Goal: Information Seeking & Learning: Understand process/instructions

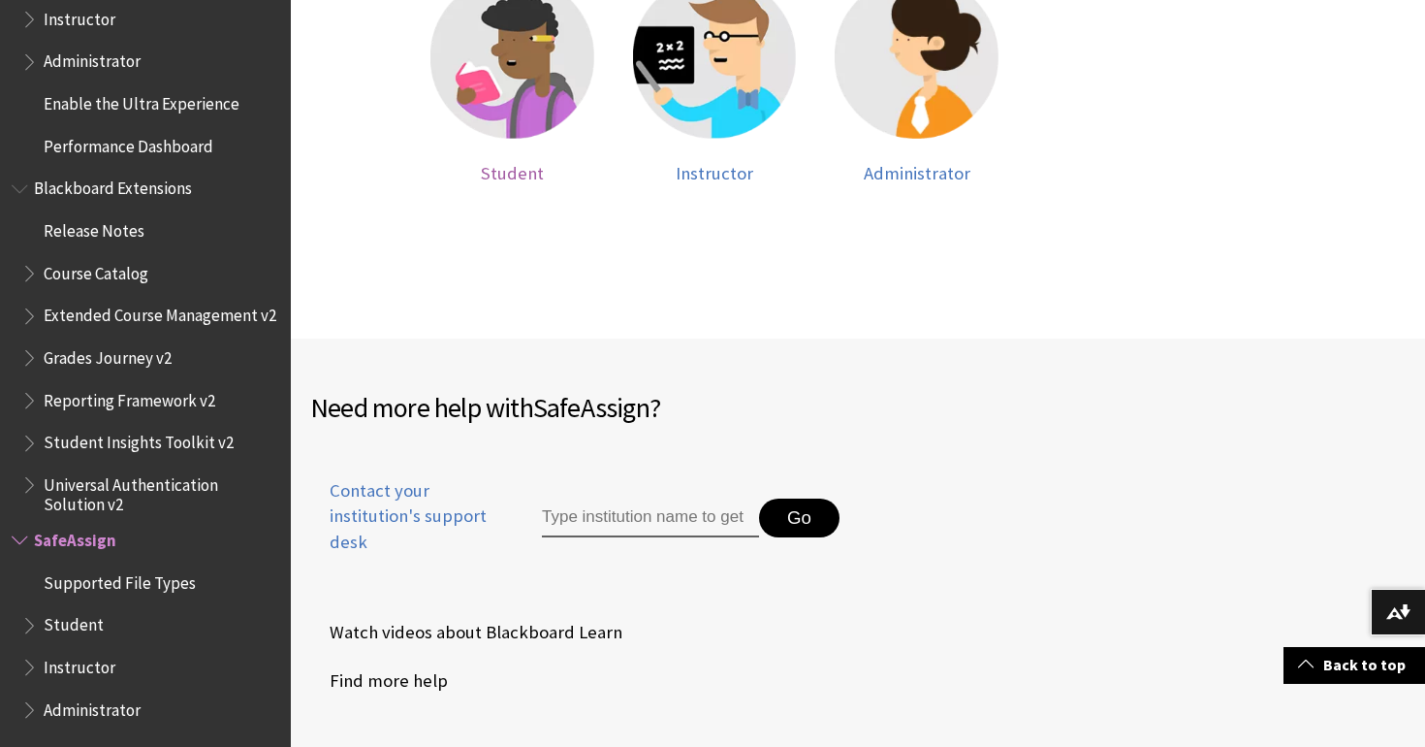
scroll to position [609, 0]
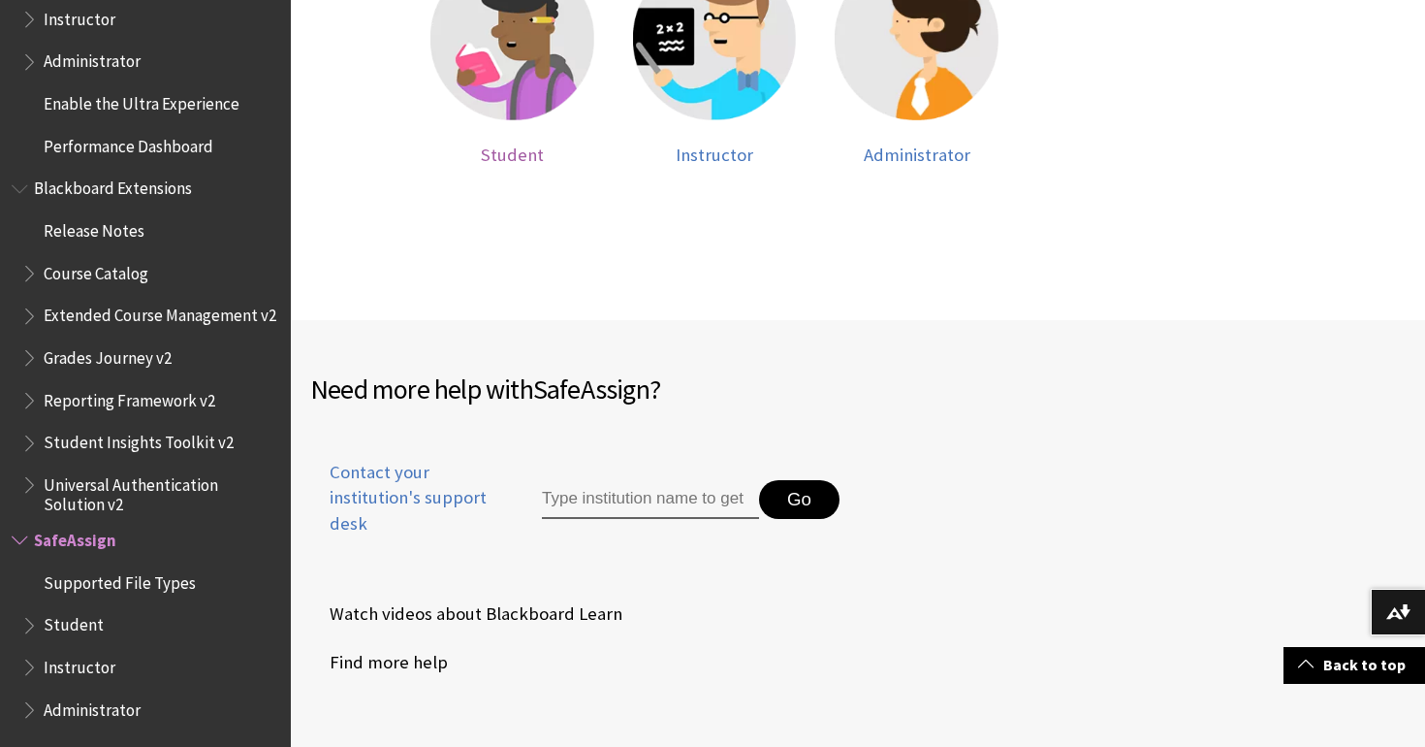
click at [512, 147] on span "Student" at bounding box center [512, 154] width 63 height 22
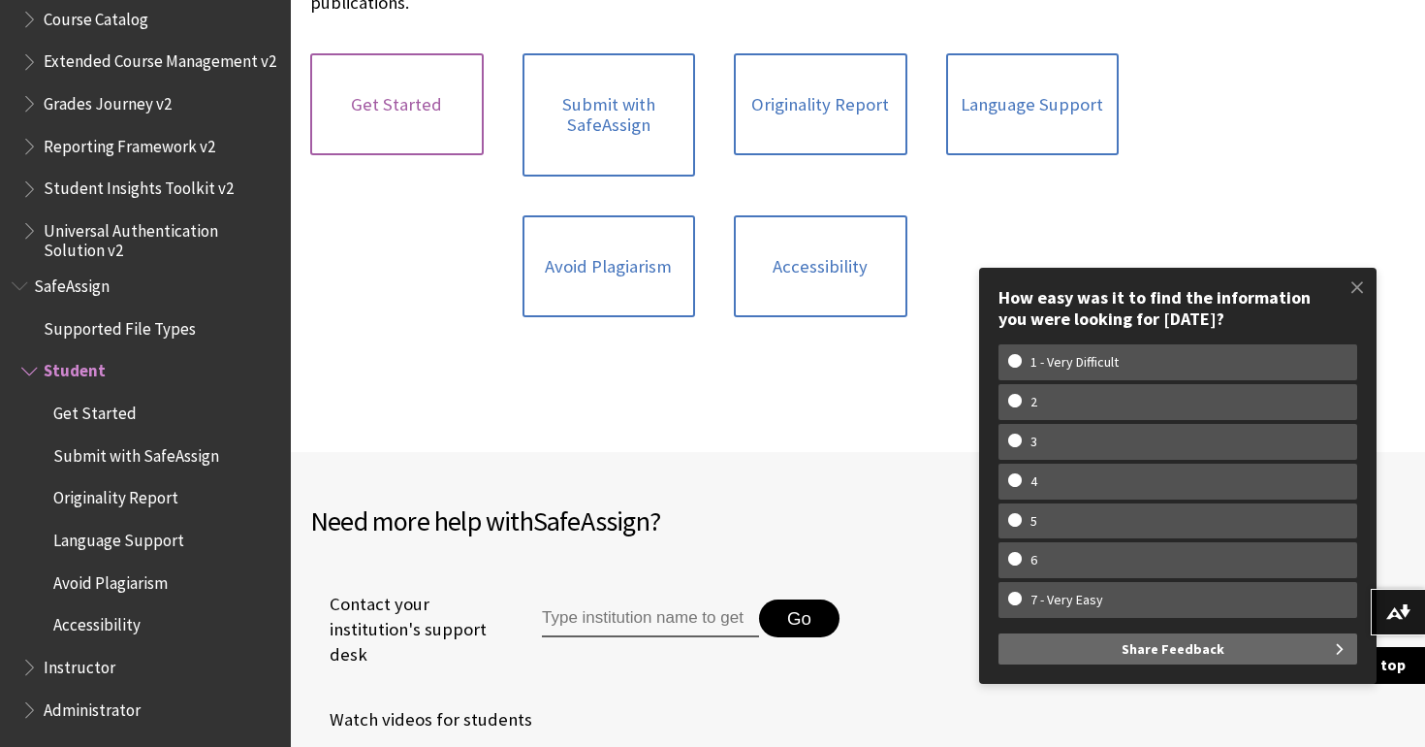
scroll to position [223, 0]
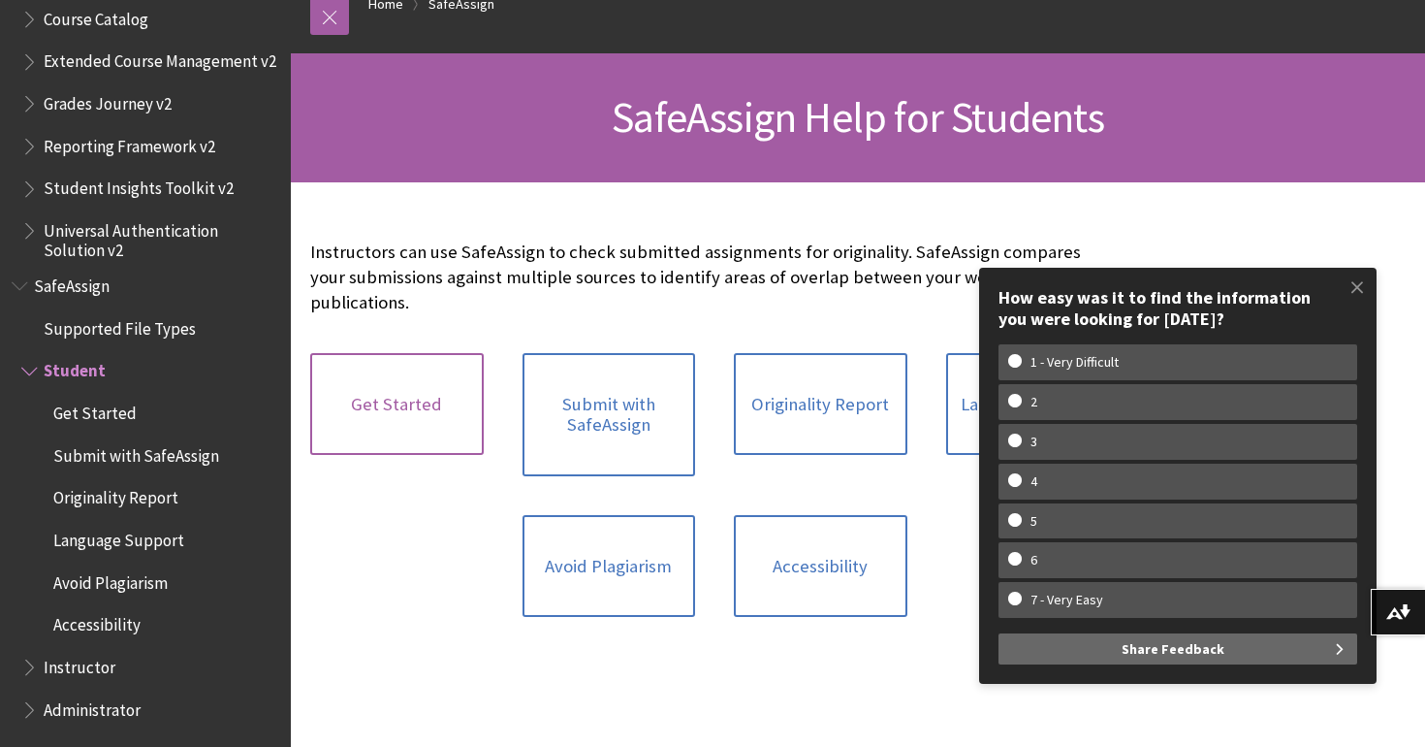
click at [397, 439] on link "Get Started" at bounding box center [397, 404] width 174 height 103
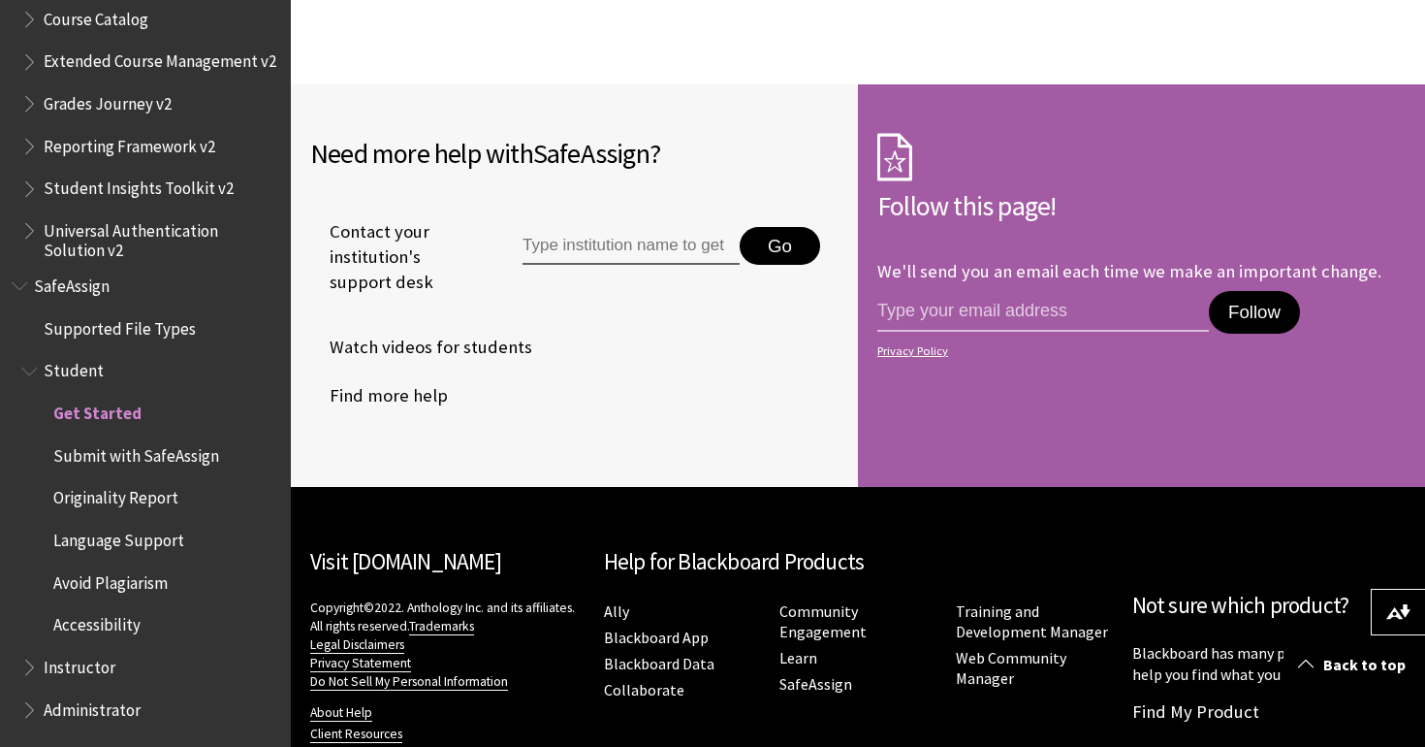
scroll to position [1886, 0]
